Goal: Book appointment/travel/reservation

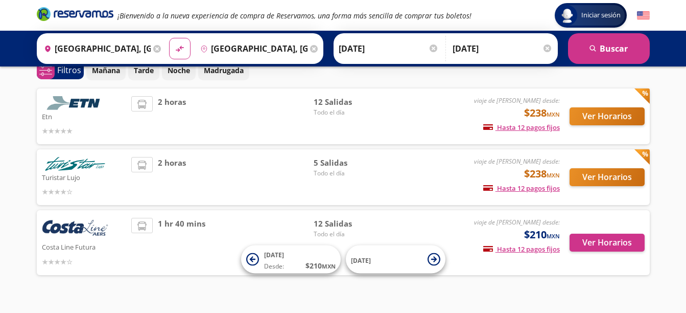
scroll to position [70, 0]
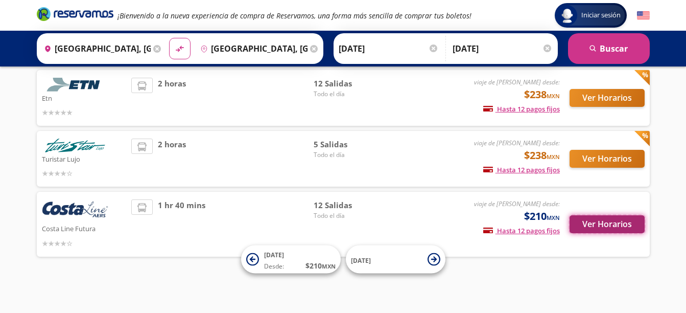
click at [603, 225] on button "Ver Horarios" at bounding box center [607, 224] width 75 height 18
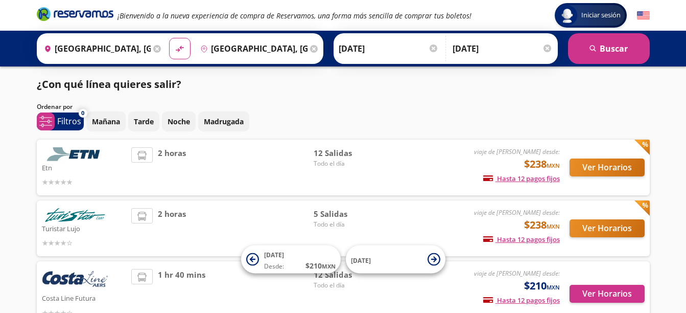
scroll to position [70, 0]
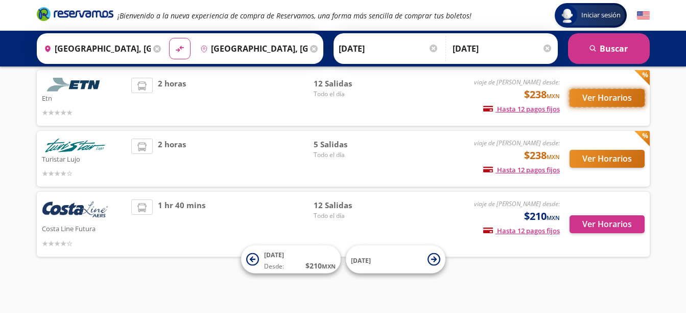
click at [602, 95] on button "Ver Horarios" at bounding box center [607, 98] width 75 height 18
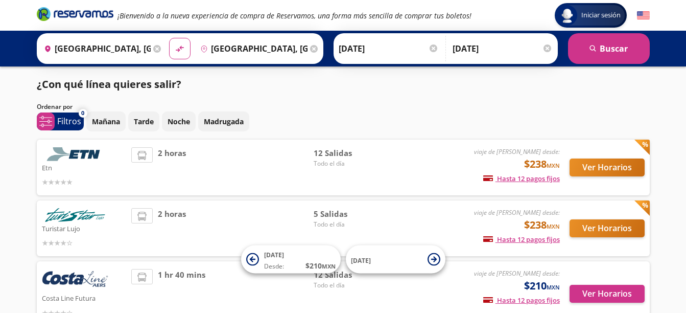
scroll to position [70, 0]
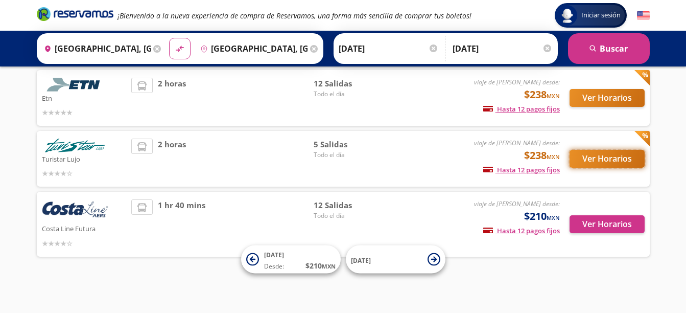
click at [602, 157] on button "Ver Horarios" at bounding box center [607, 159] width 75 height 18
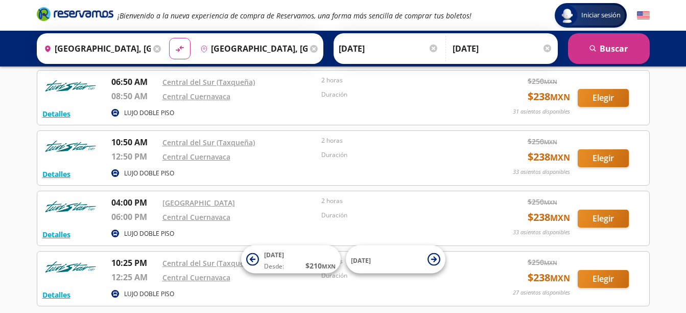
scroll to position [114, 0]
